Goal: Find specific page/section: Find specific page/section

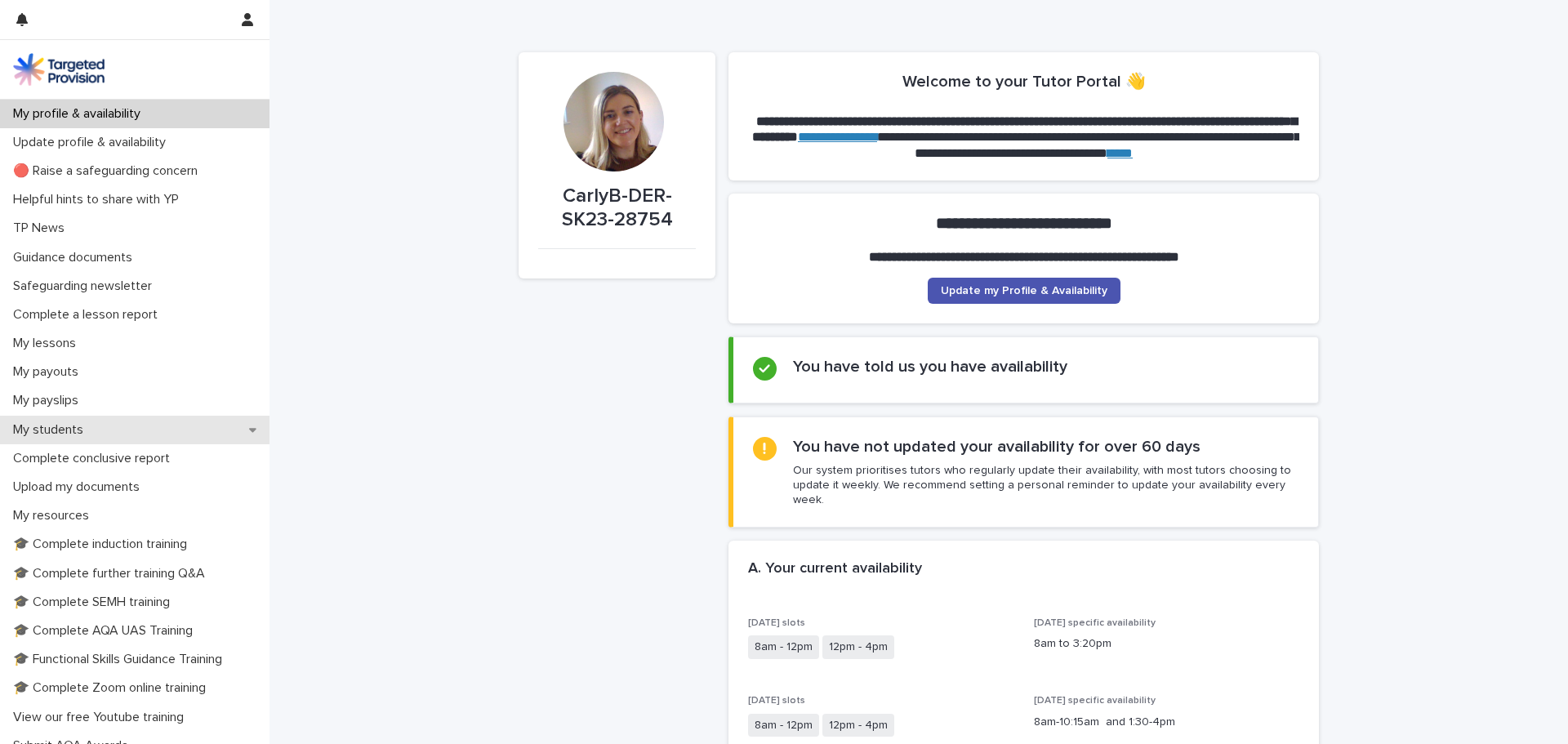
click at [79, 433] on p "My students" at bounding box center [51, 430] width 90 height 16
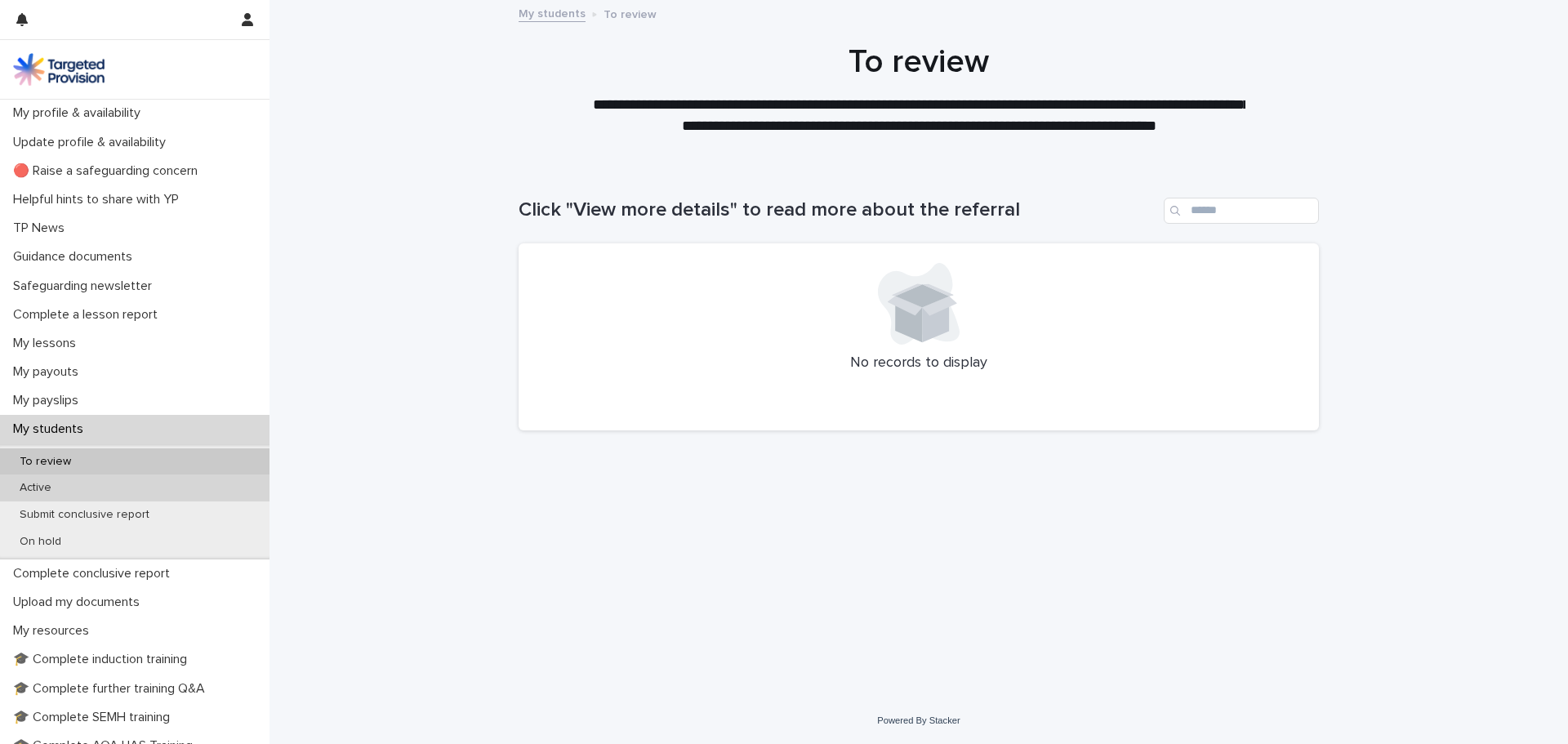
click at [62, 484] on p "Active" at bounding box center [35, 487] width 58 height 14
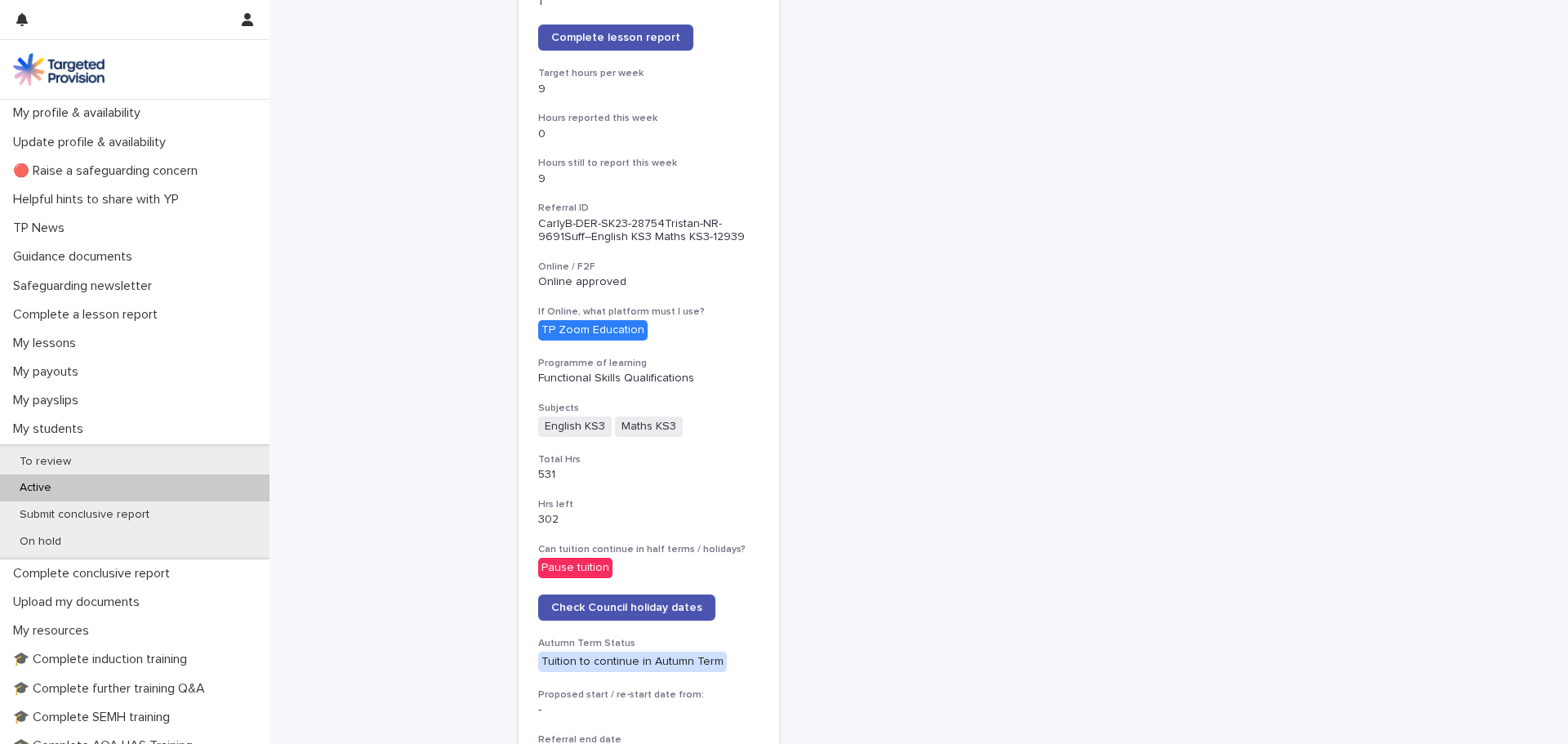
scroll to position [409, 0]
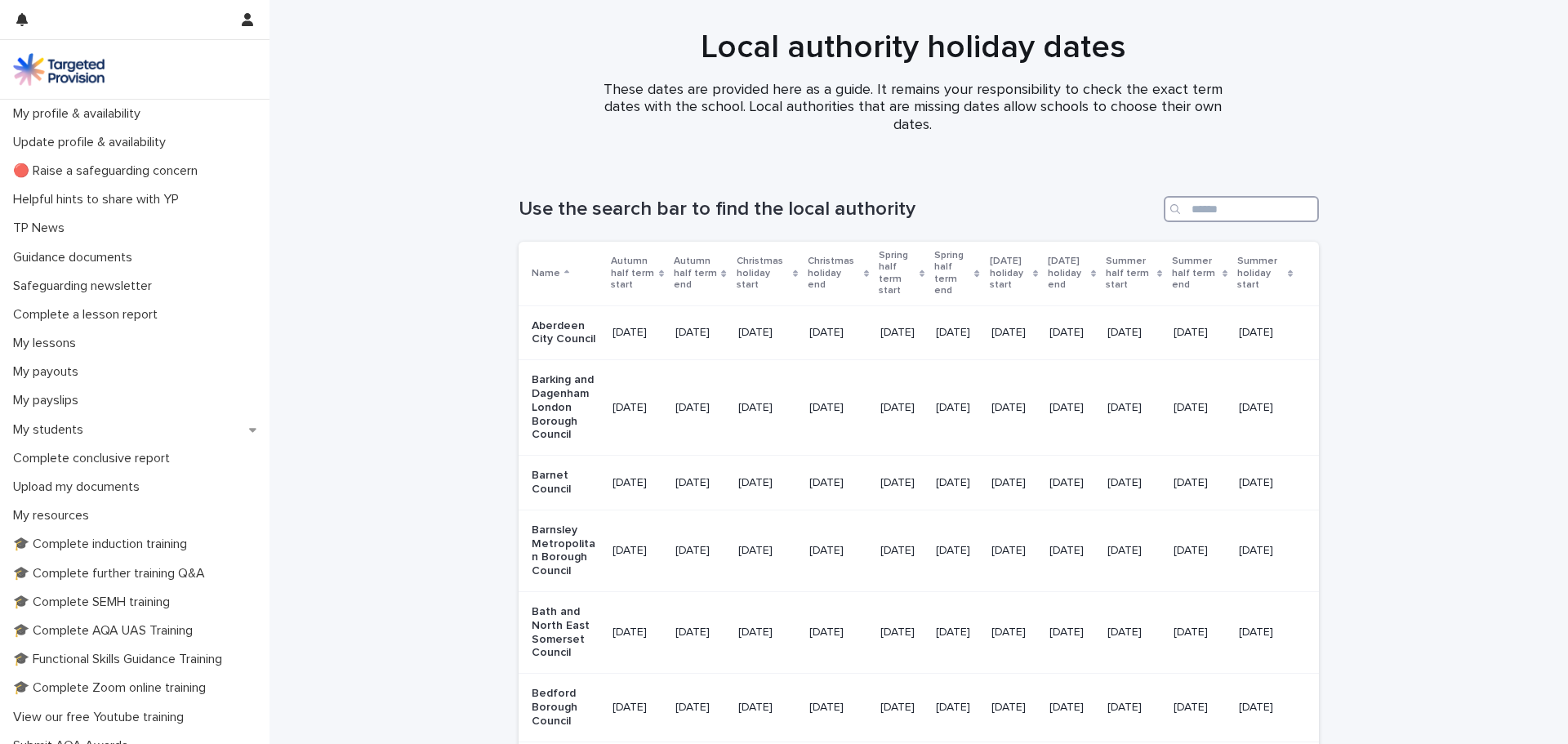
click at [1193, 206] on input "Search" at bounding box center [1241, 209] width 155 height 27
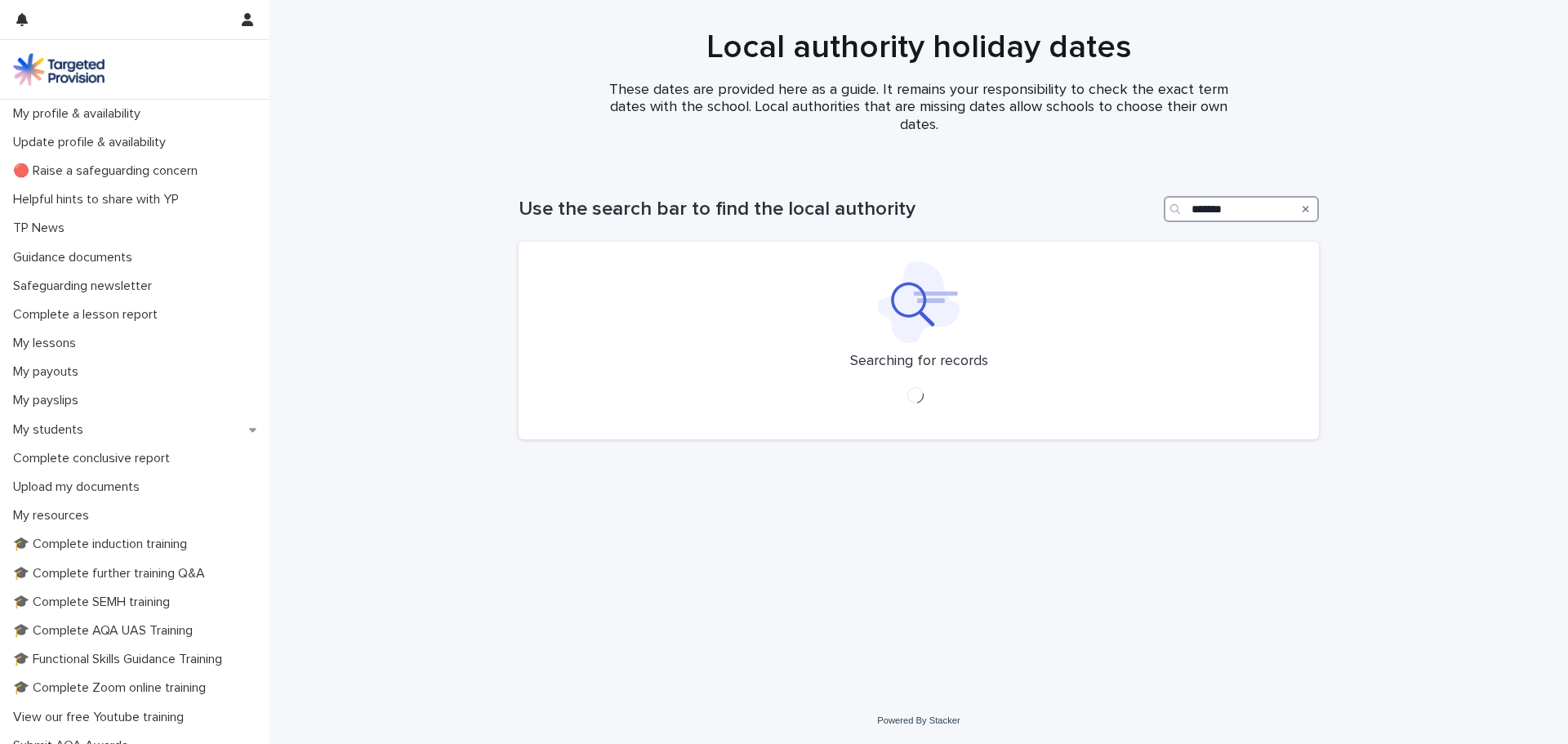
type input "*******"
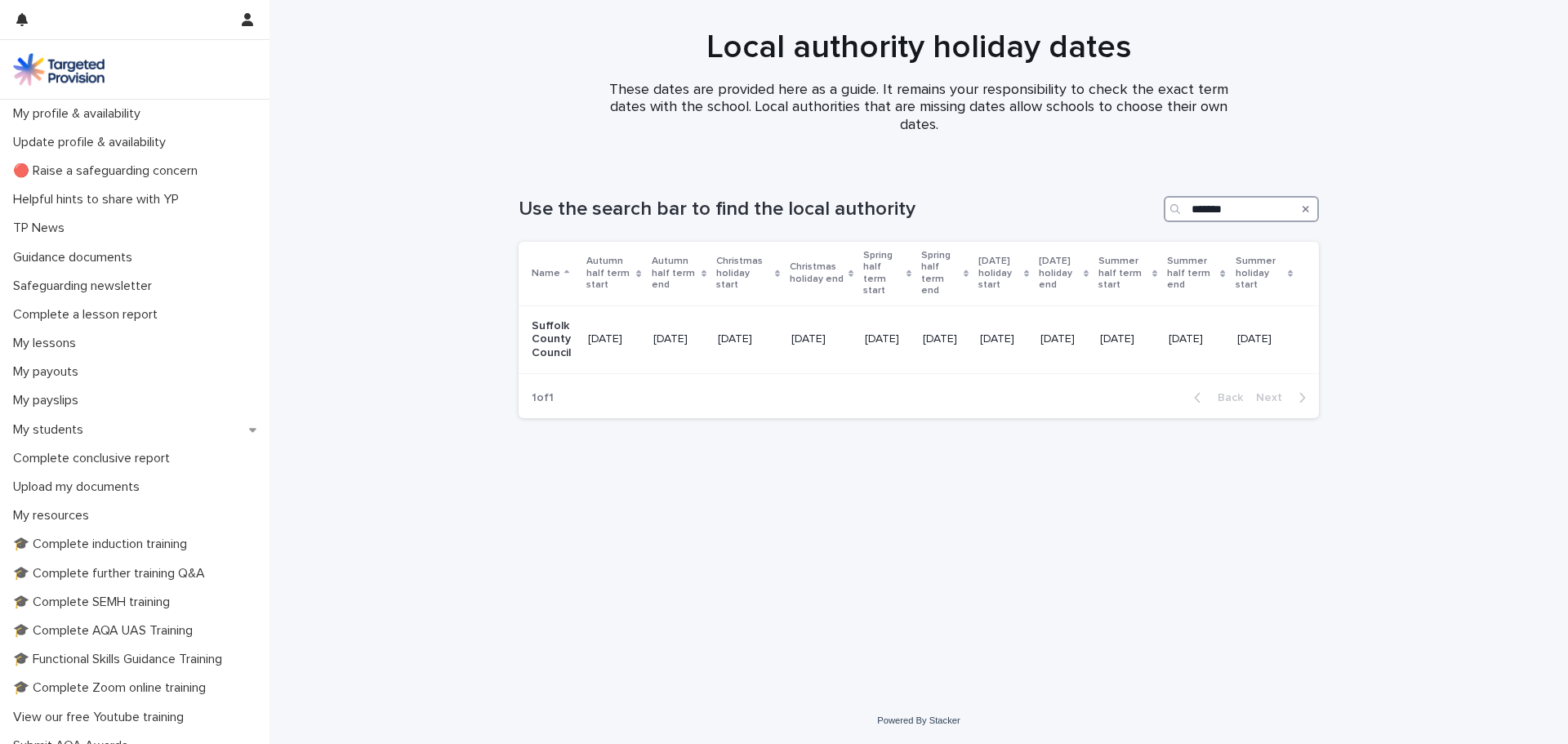
scroll to position [0, 38]
